Goal: Task Accomplishment & Management: Complete application form

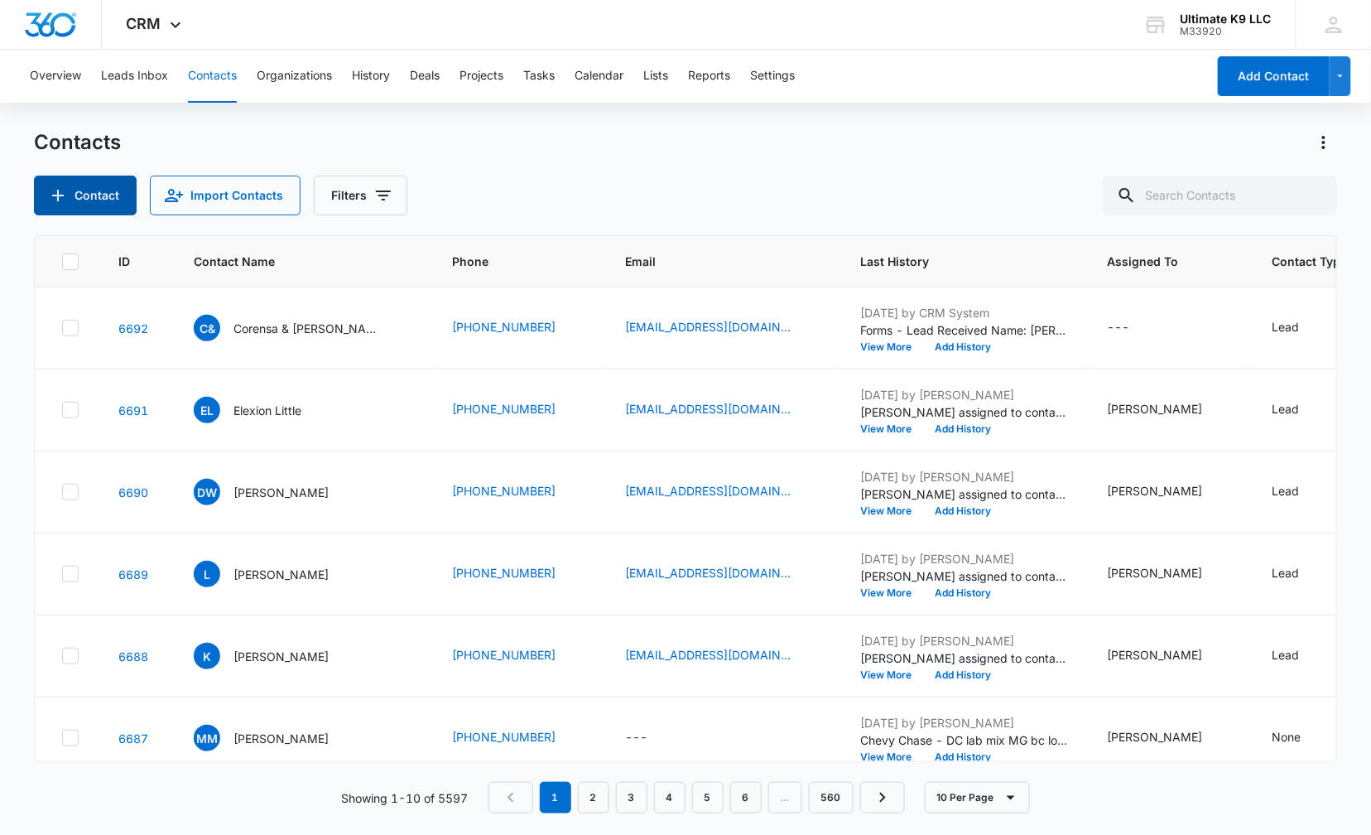
click at [61, 197] on icon "Add Contact" at bounding box center [58, 196] width 20 height 20
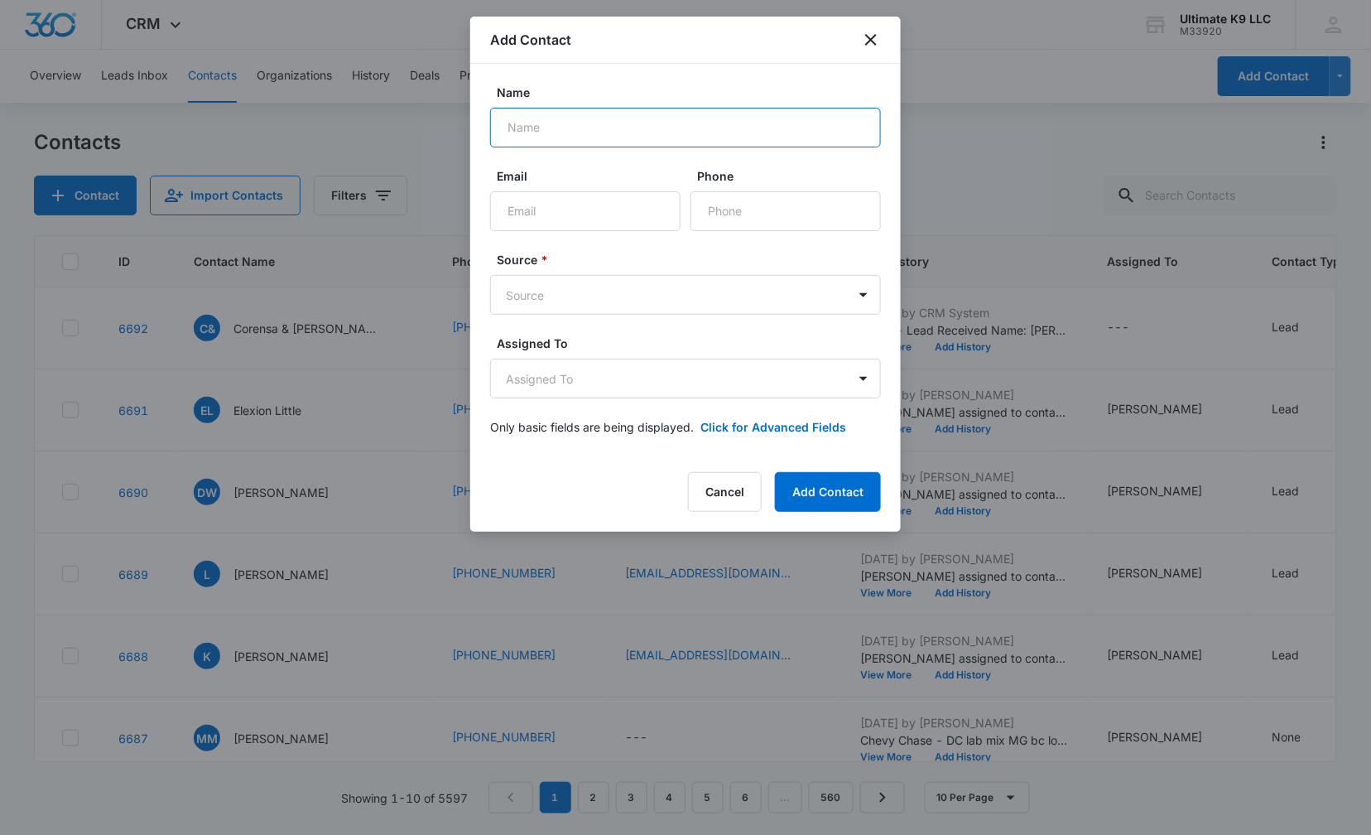
click at [561, 128] on input "Name" at bounding box center [685, 128] width 391 height 40
type input "Brian Dittan"
click at [709, 207] on input "Phone" at bounding box center [786, 211] width 190 height 40
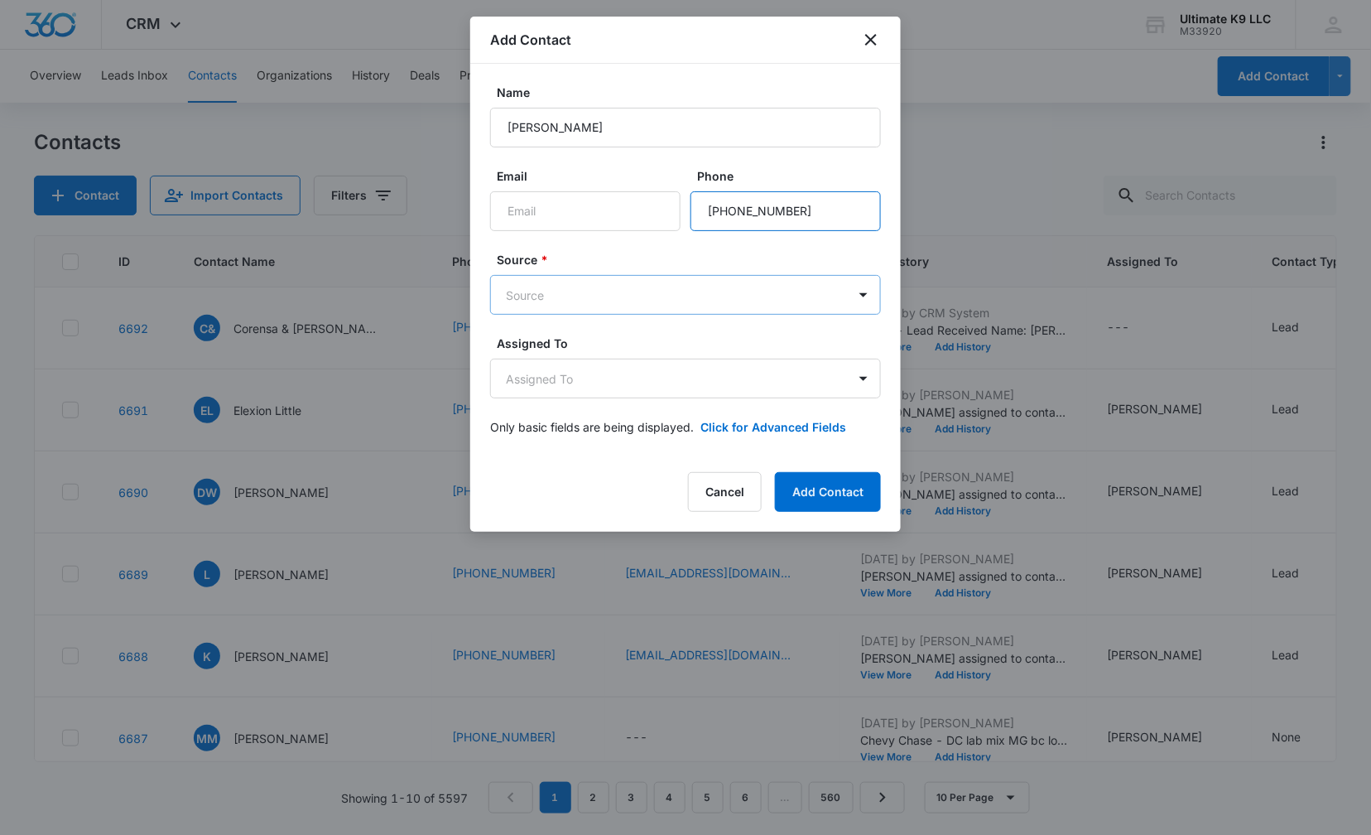
type input "(240) 412-4130"
click at [682, 293] on body "CRM Apps Reputation Websites Forms CRM Email Social Shop Payments POS Content A…" at bounding box center [685, 417] width 1371 height 835
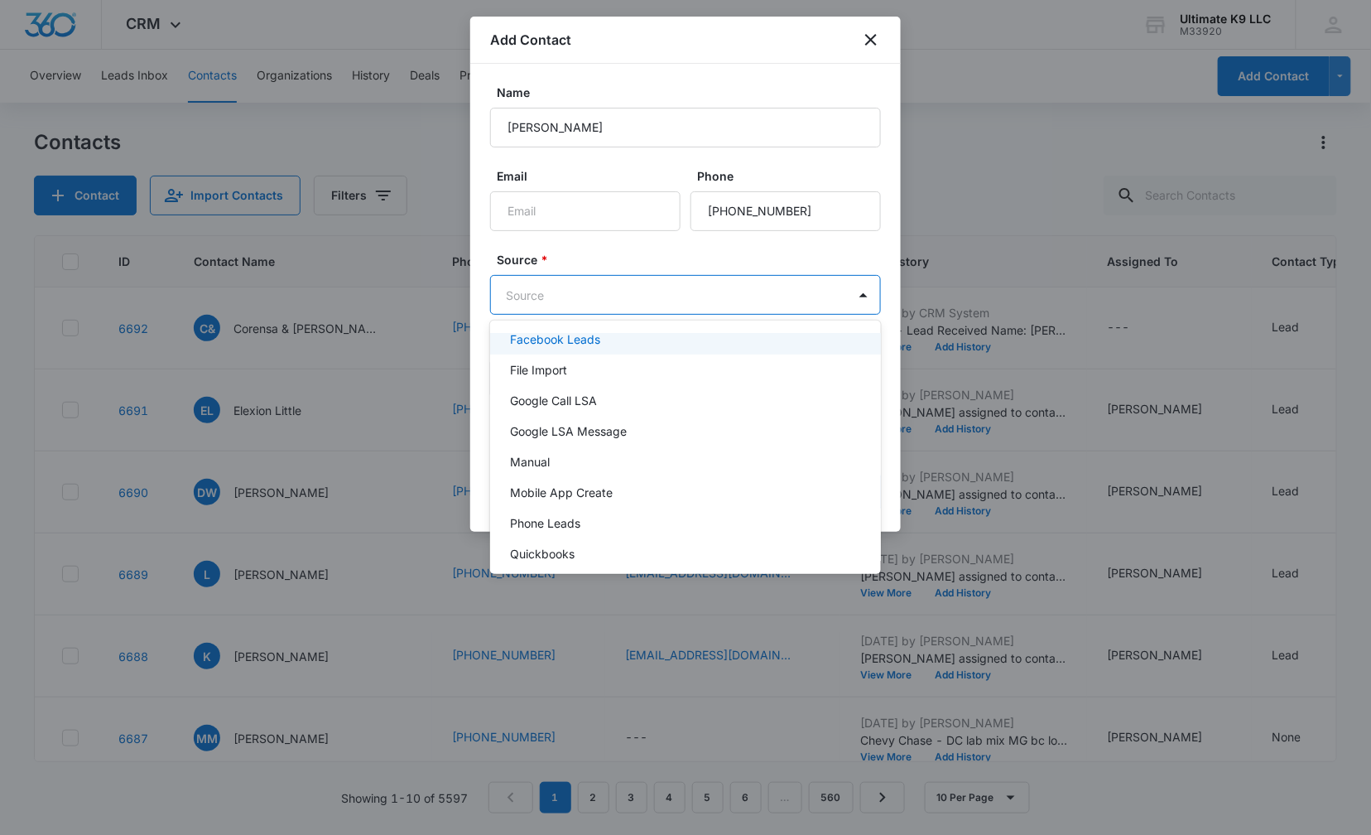
scroll to position [51, 0]
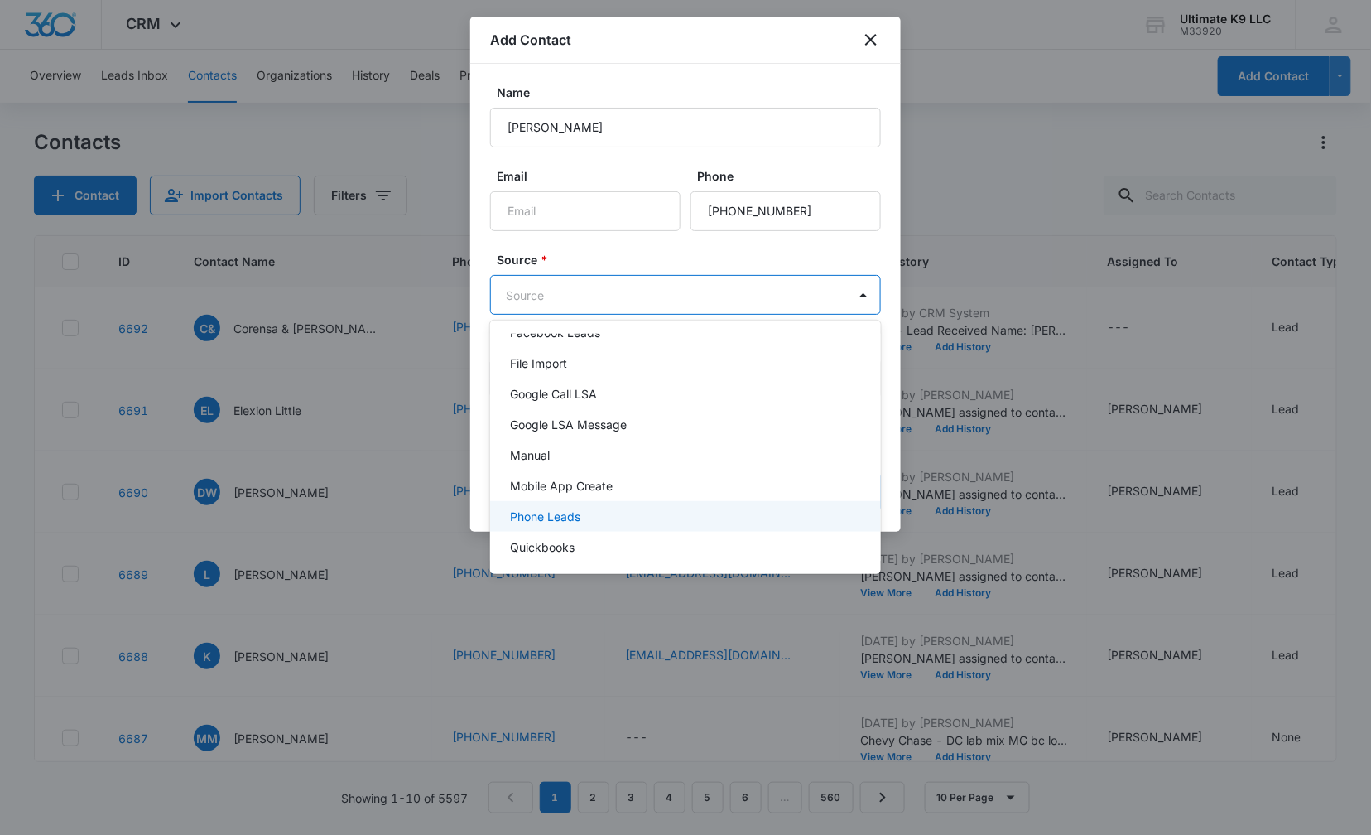
click at [706, 512] on div "Phone Leads" at bounding box center [684, 516] width 348 height 17
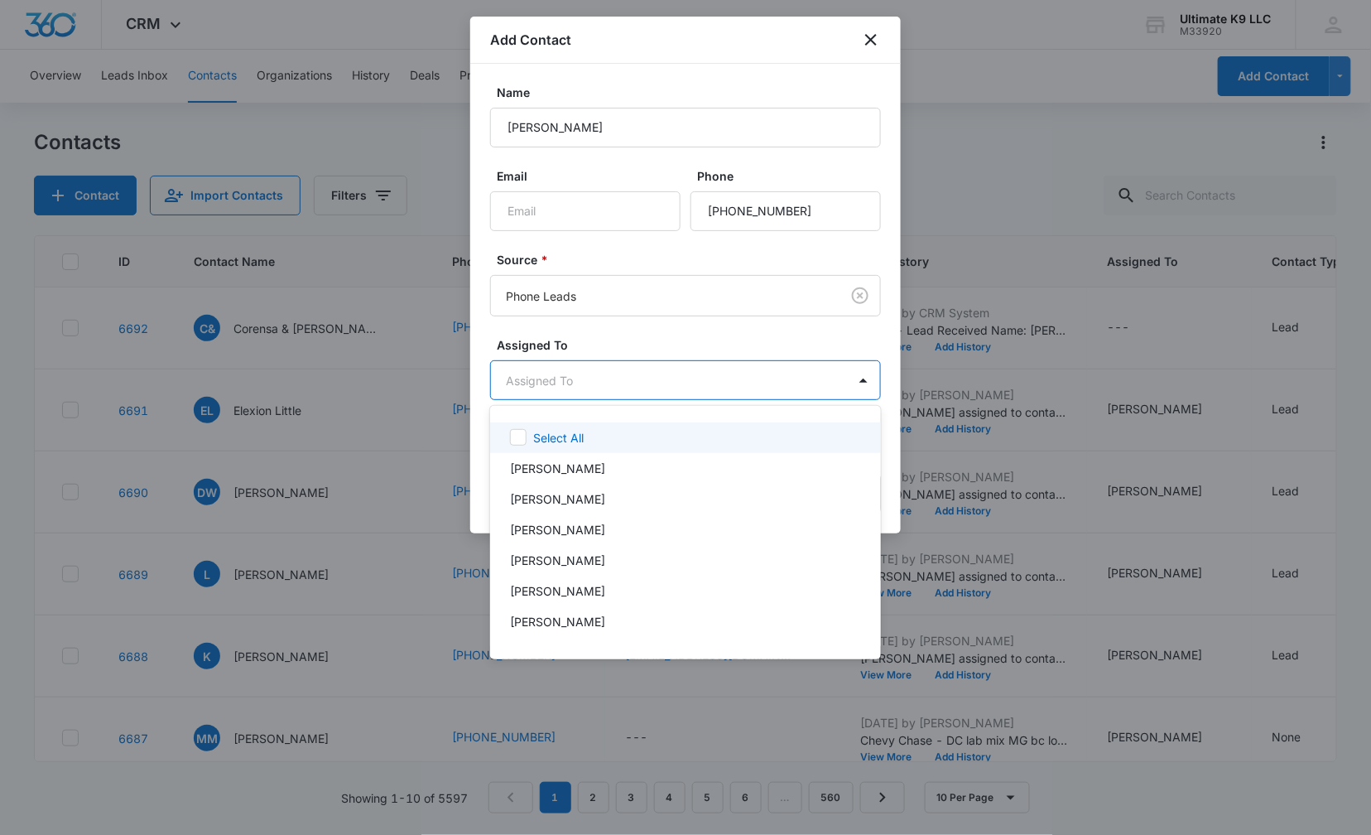
click at [655, 378] on body "CRM Apps Reputation Websites Forms CRM Email Social Shop Payments POS Content A…" at bounding box center [685, 417] width 1371 height 835
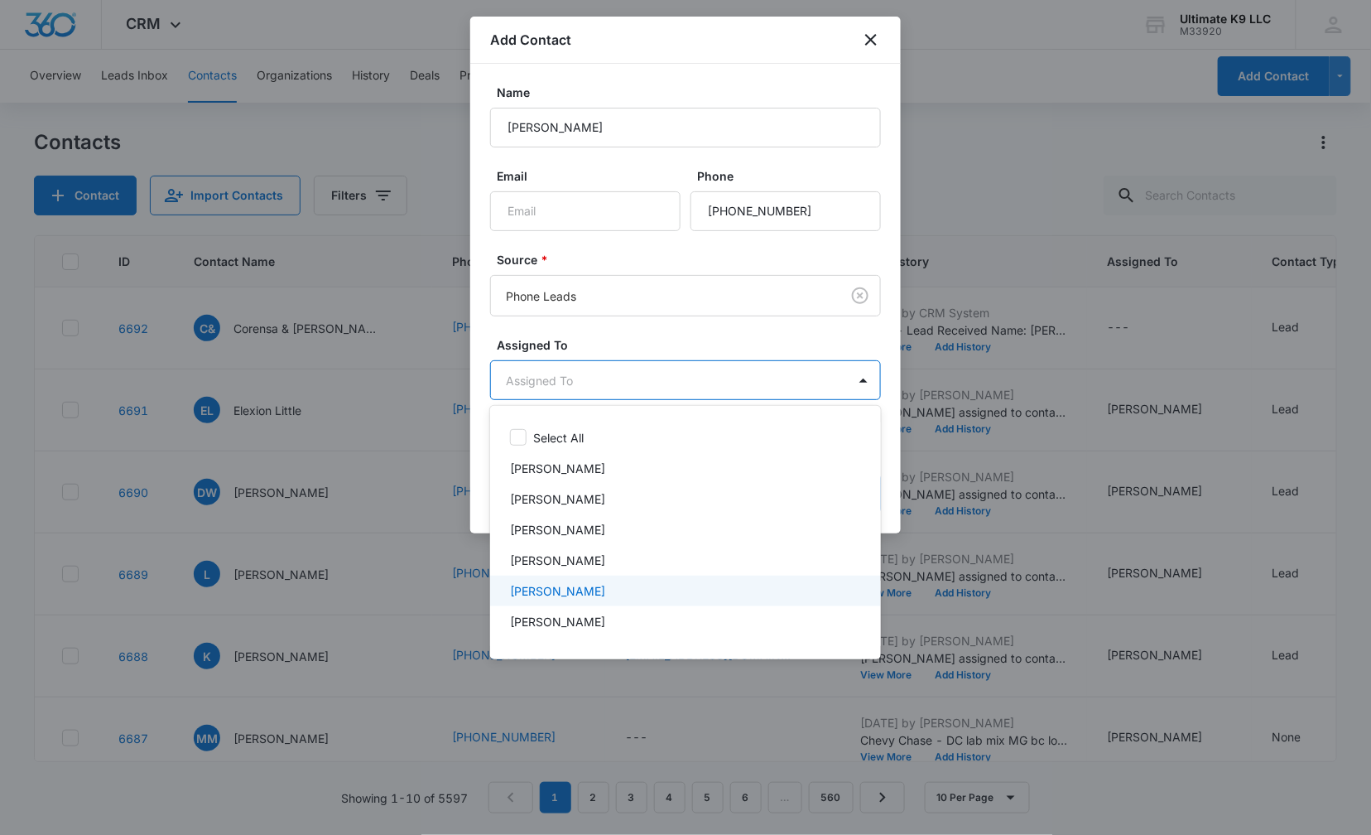
click at [602, 588] on p "[PERSON_NAME]" at bounding box center [557, 590] width 95 height 17
click at [788, 335] on div at bounding box center [685, 417] width 1371 height 835
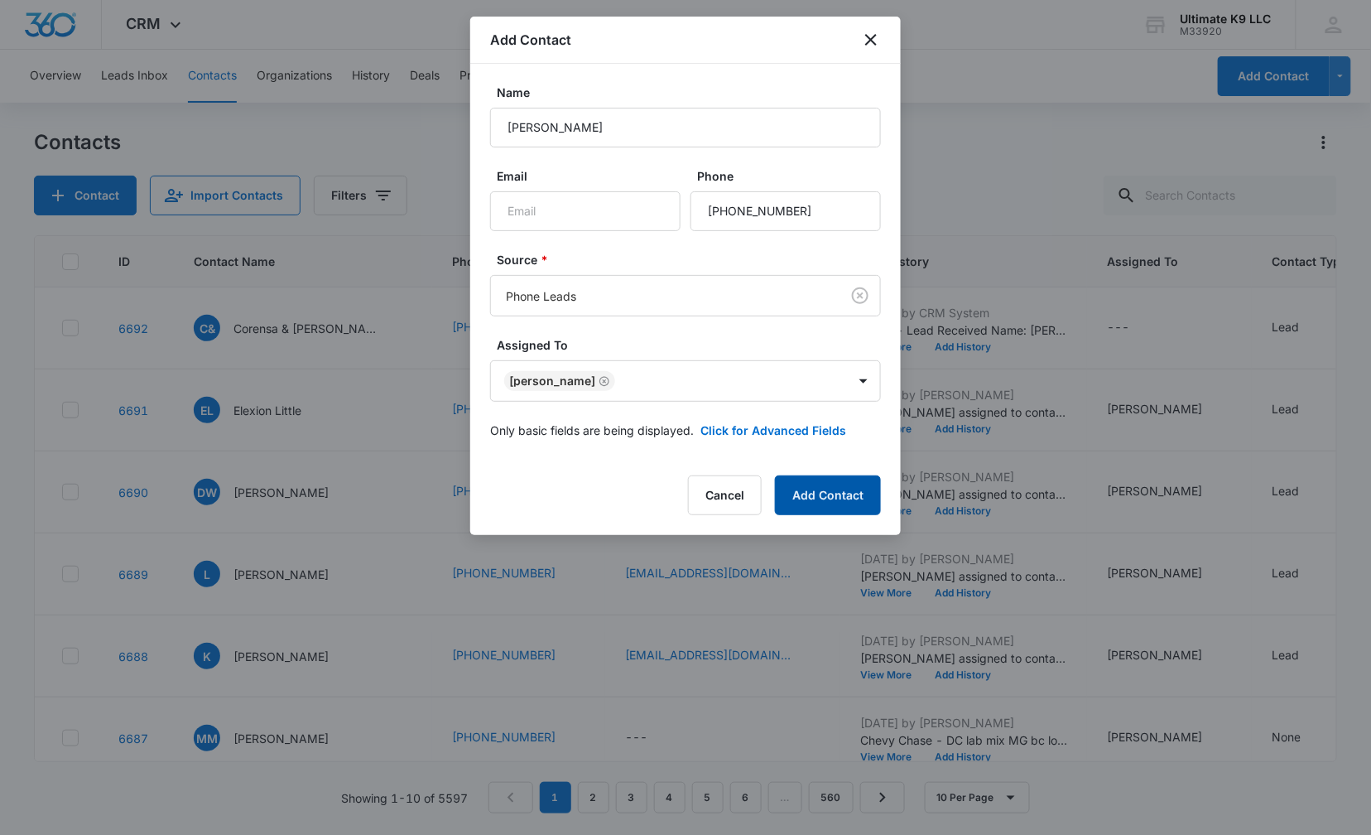
click at [816, 491] on button "Add Contact" at bounding box center [828, 495] width 106 height 40
